Goal: Task Accomplishment & Management: Manage account settings

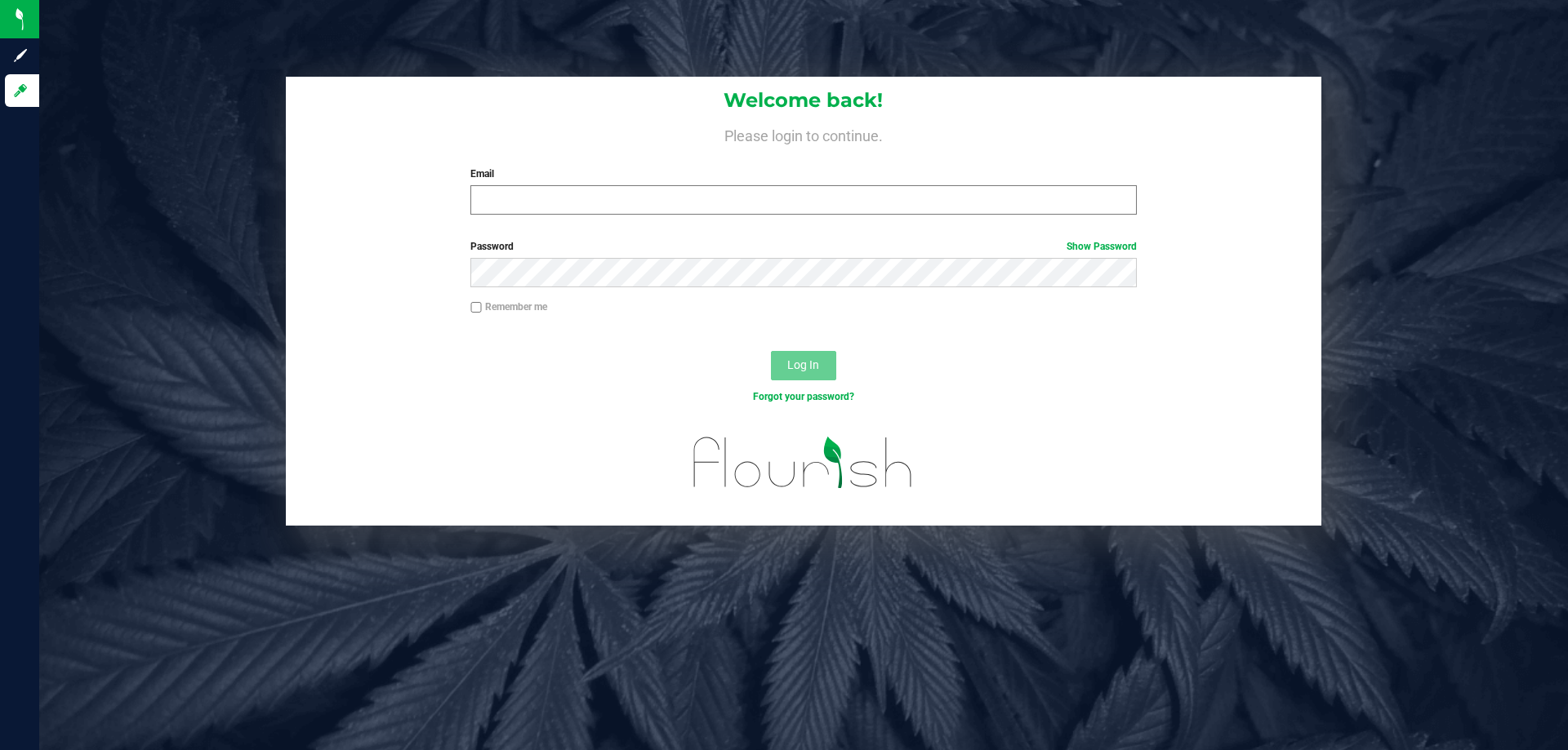
drag, startPoint x: 678, startPoint y: 155, endPoint x: 672, endPoint y: 196, distance: 41.4
click at [678, 168] on div "Welcome back! Please login to continue. Email Required Please format your email…" at bounding box center [804, 152] width 1036 height 151
click at [672, 196] on input "Email" at bounding box center [804, 199] width 666 height 29
click at [669, 293] on div "Password Show Password" at bounding box center [804, 270] width 1036 height 60
click at [687, 238] on form "Welcome back! Please login to continue. Email [EMAIL_ADDRESS][DOMAIN_NAME] Requ…" at bounding box center [804, 301] width 1011 height 449
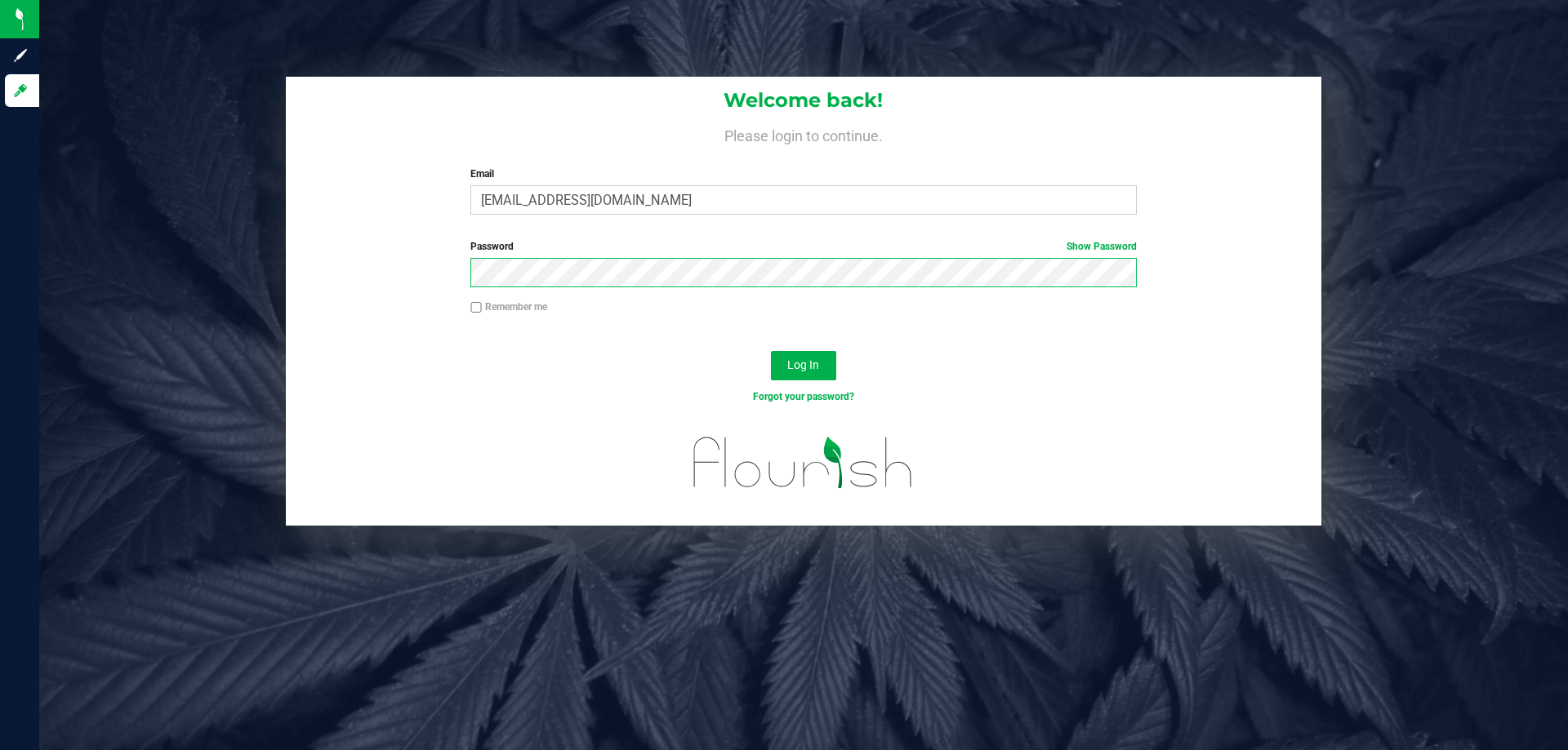
click at [771, 351] on button "Log In" at bounding box center [804, 365] width 66 height 29
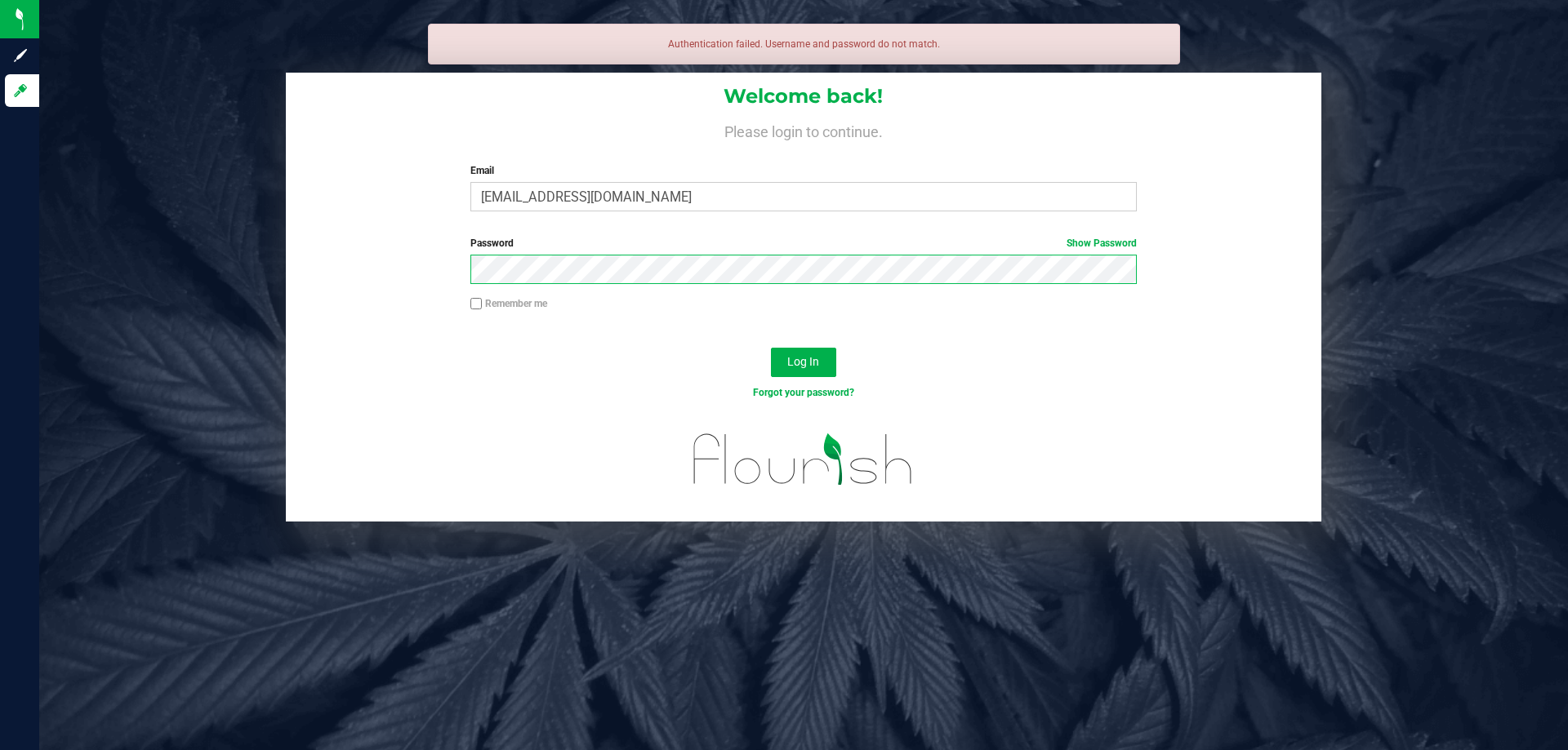
click at [771, 348] on button "Log In" at bounding box center [804, 362] width 66 height 29
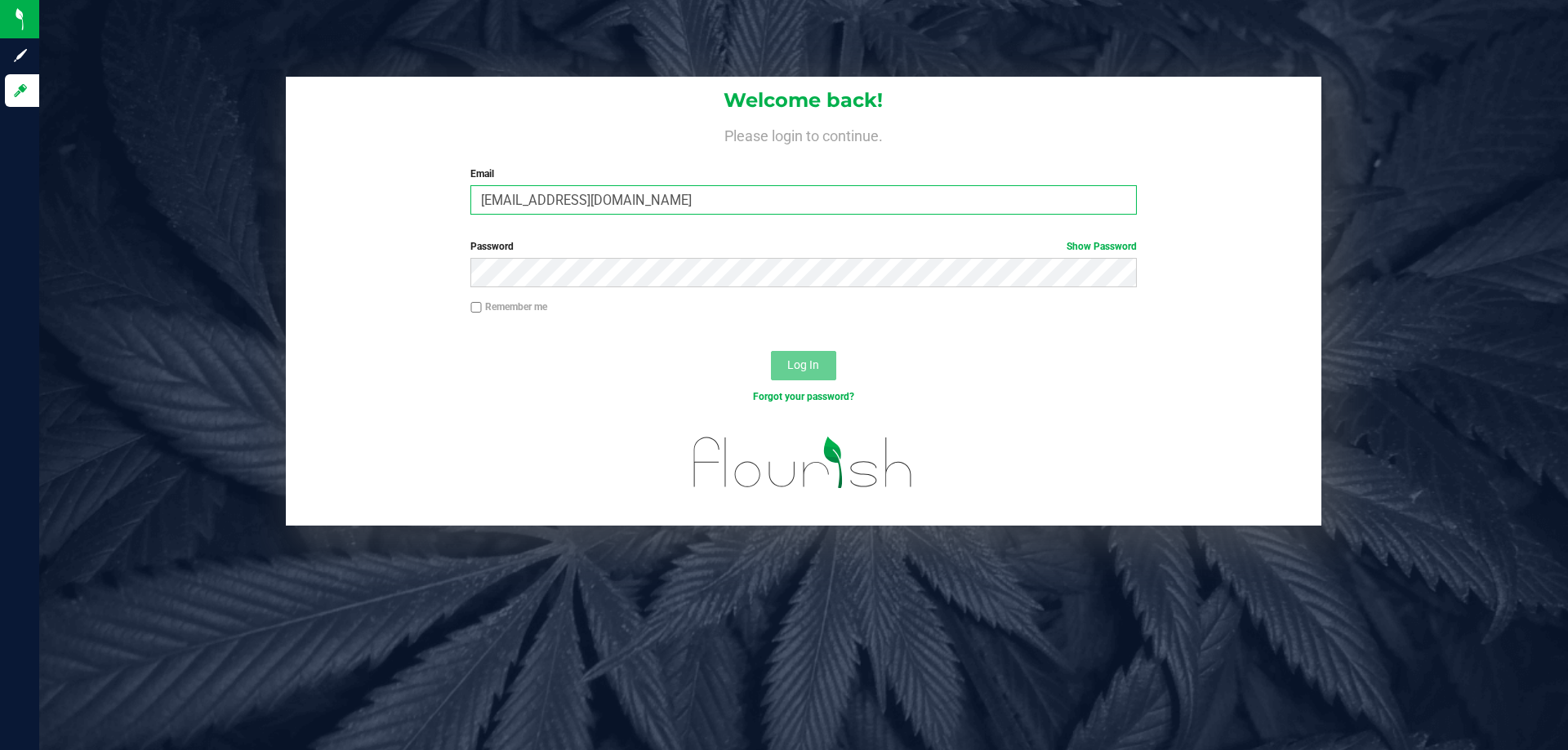
click at [645, 196] on input "[EMAIL_ADDRESS][DOMAIN_NAME]" at bounding box center [804, 199] width 666 height 29
click at [623, 198] on input "[EMAIL_ADDRESS][DOMAIN_NAME]" at bounding box center [804, 199] width 666 height 29
click at [626, 197] on input "[EMAIL_ADDRESS][DOMAIN_NAME]" at bounding box center [804, 199] width 666 height 29
type input "[EMAIL_ADDRESS][DOMAIN_NAME]"
click at [771, 351] on button "Log In" at bounding box center [804, 365] width 66 height 29
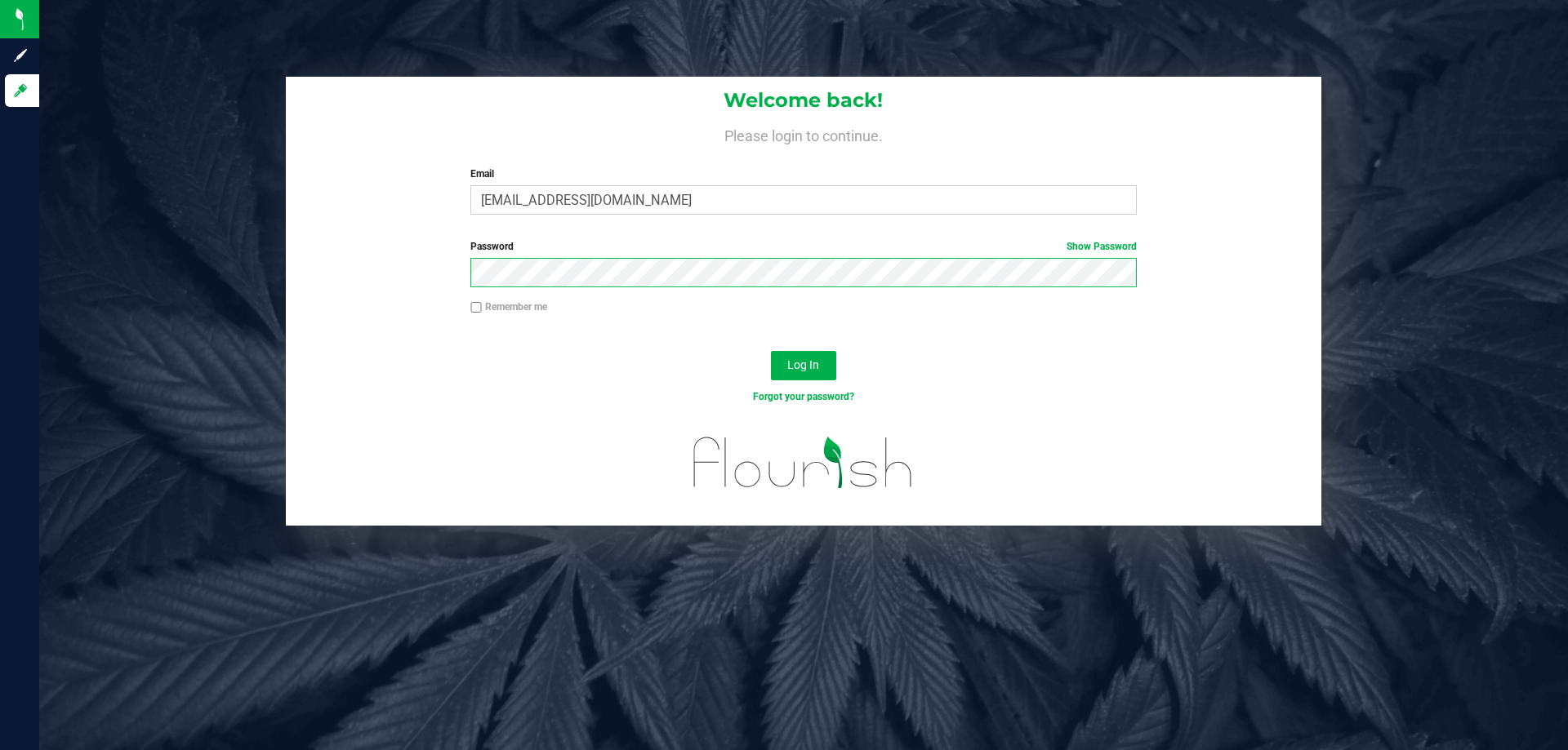
click at [771, 351] on button "Log In" at bounding box center [804, 365] width 66 height 29
